Goal: Go to known website: Access a specific website the user already knows

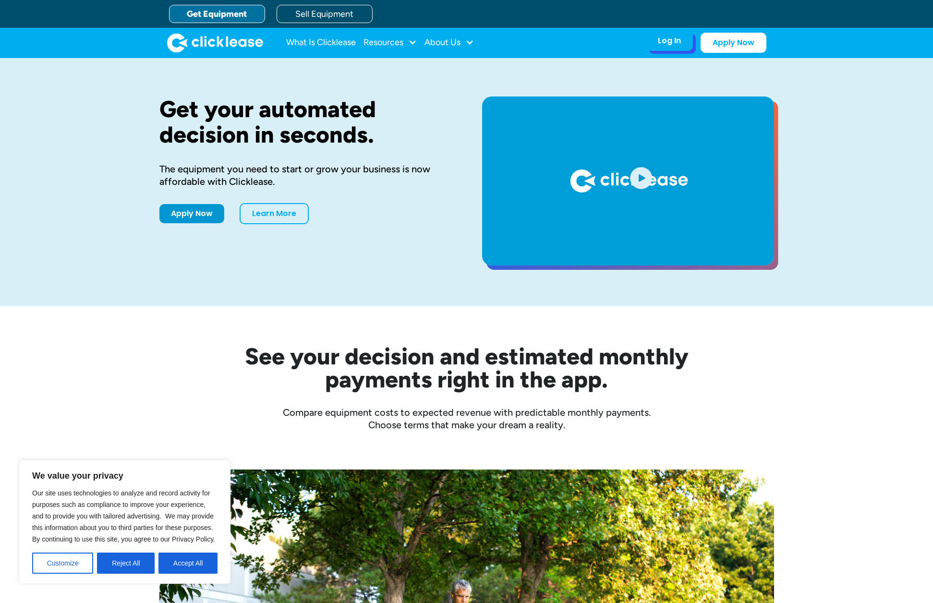
click at [672, 42] on div "Log In" at bounding box center [669, 41] width 23 height 10
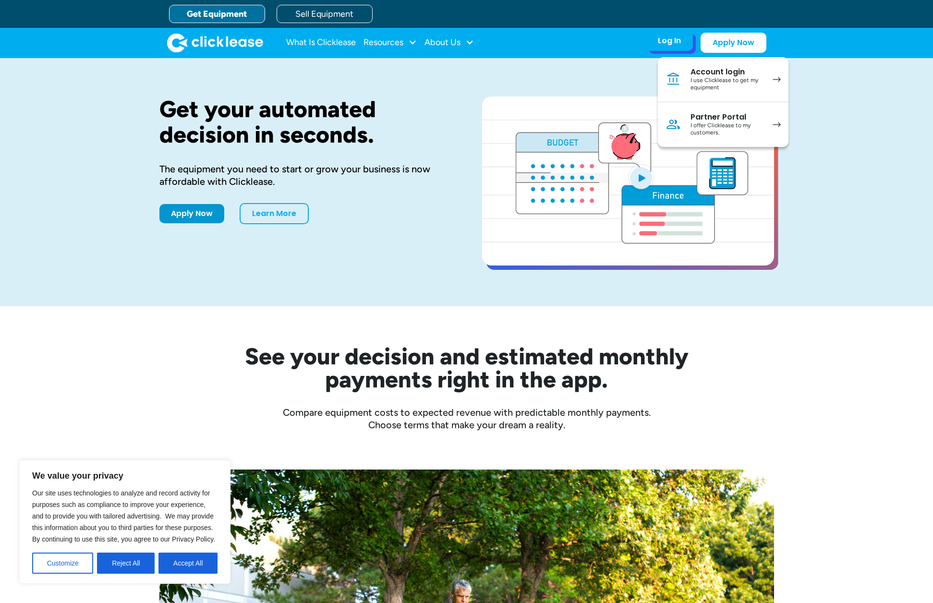
click at [730, 78] on div "I use Clicklease to get my equipment" at bounding box center [726, 84] width 73 height 15
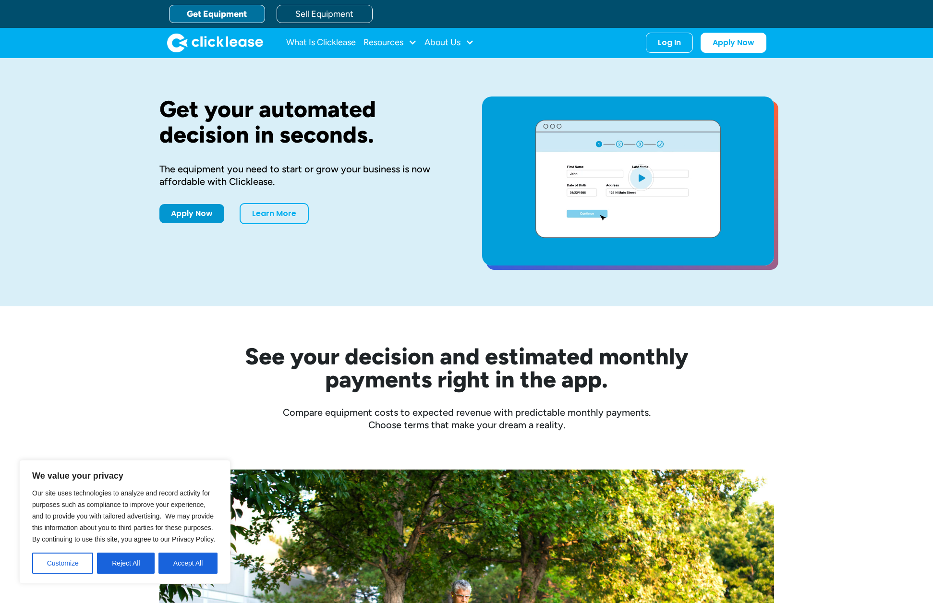
scroll to position [3, 0]
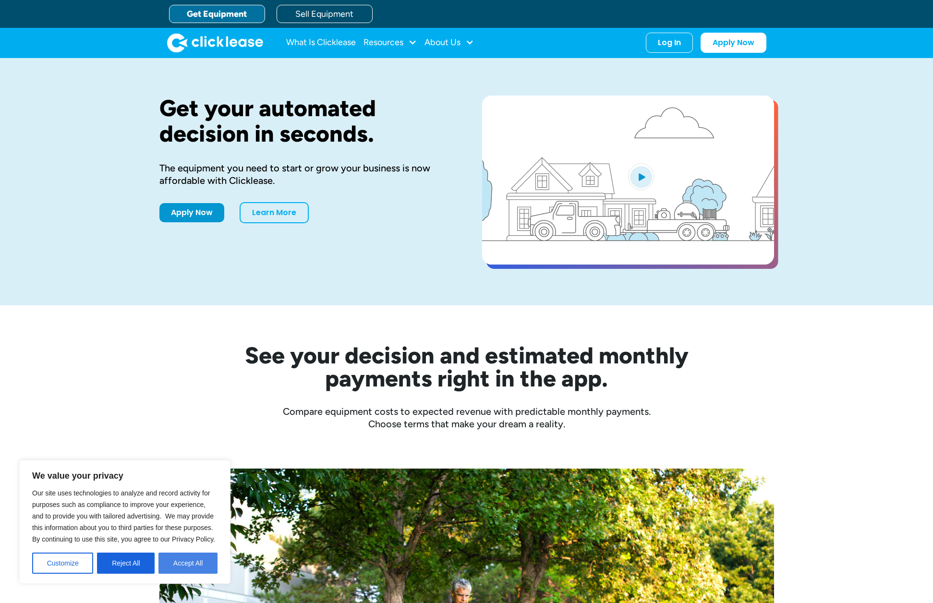
click at [193, 555] on button "Accept All" at bounding box center [187, 563] width 59 height 21
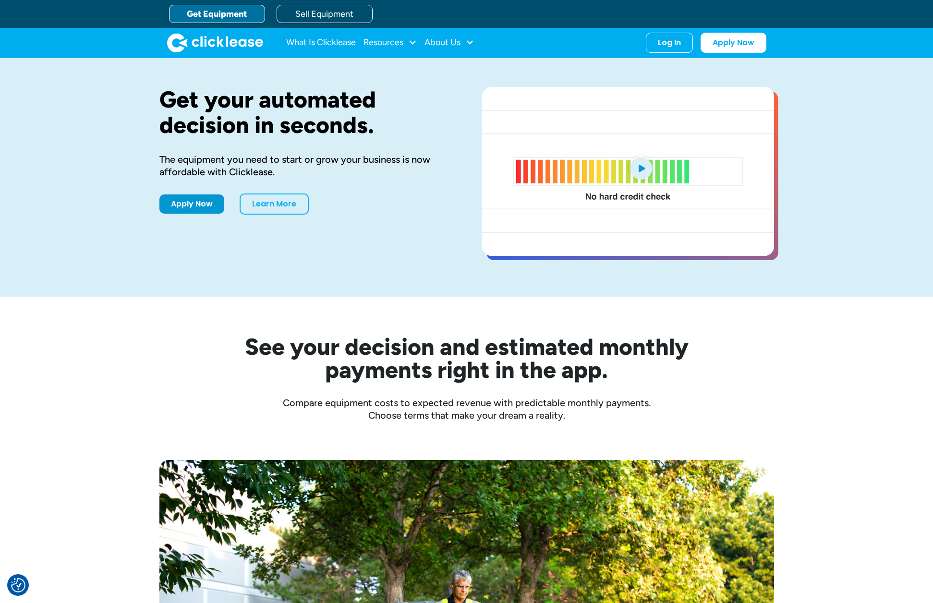
scroll to position [11, 0]
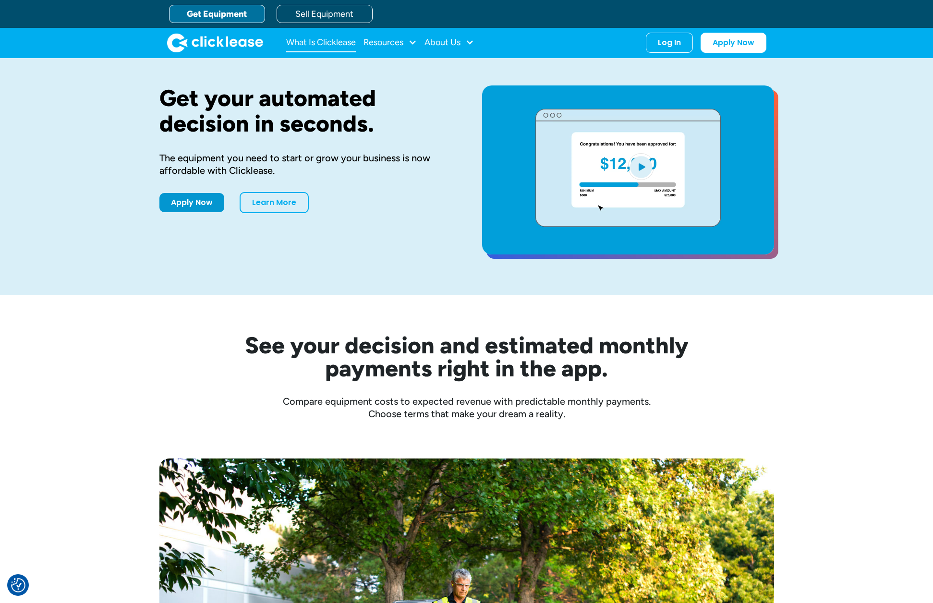
click at [317, 44] on link "What Is Clicklease" at bounding box center [321, 42] width 70 height 19
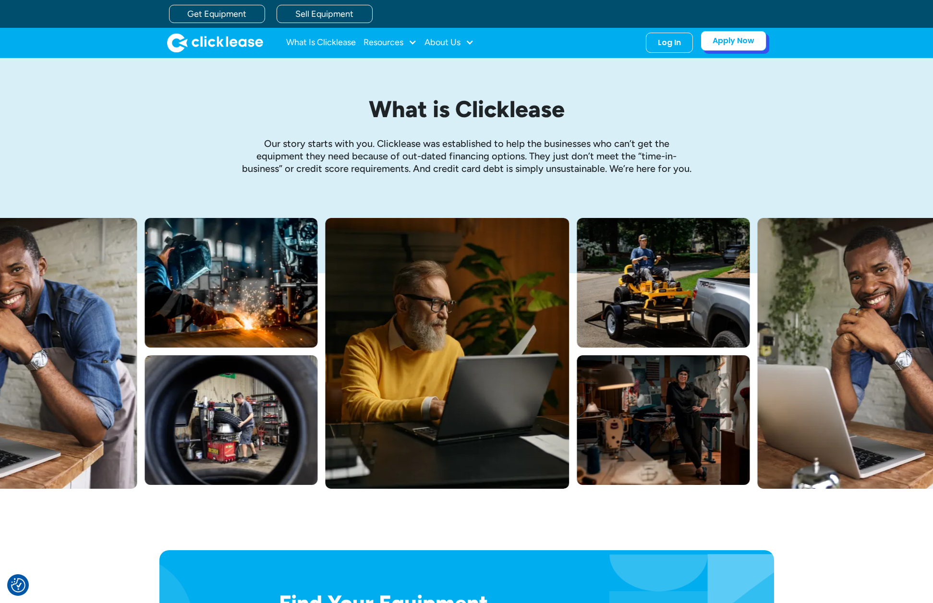
click at [734, 45] on link "Apply Now" at bounding box center [734, 41] width 66 height 20
